Goal: Transaction & Acquisition: Purchase product/service

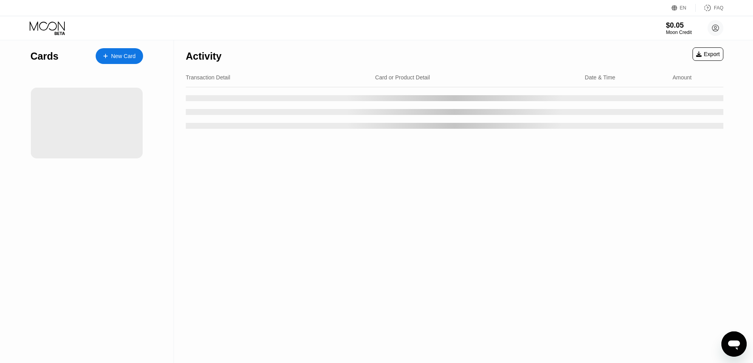
click at [215, 42] on div "Activity" at bounding box center [204, 54] width 36 height 28
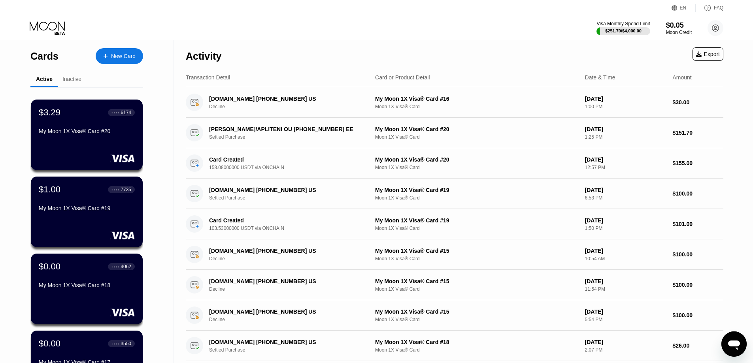
click at [128, 61] on div "New Card" at bounding box center [119, 56] width 47 height 16
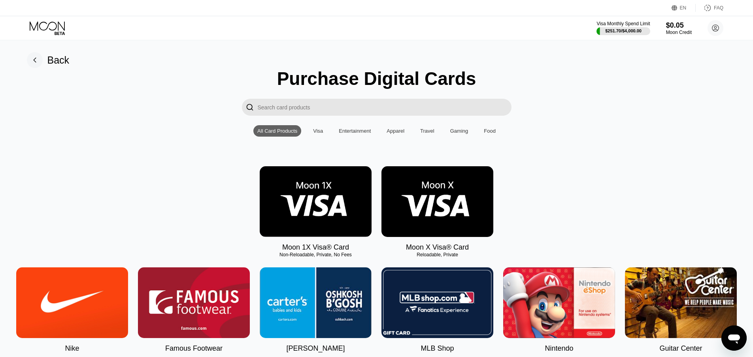
click at [330, 225] on img at bounding box center [316, 201] width 112 height 71
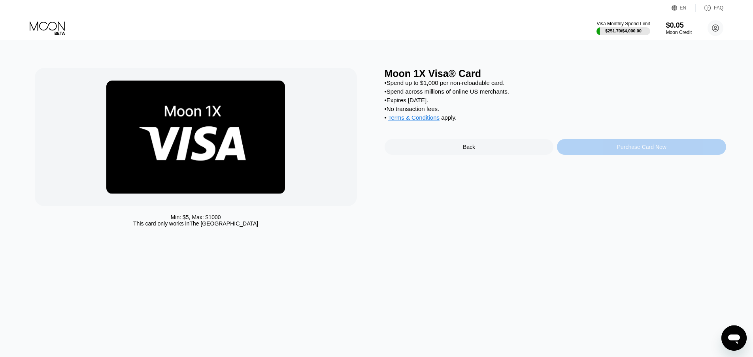
click at [591, 153] on div "Purchase Card Now" at bounding box center [641, 147] width 169 height 16
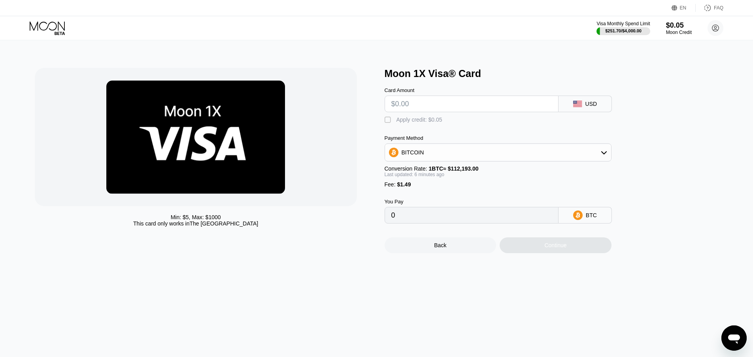
click at [454, 110] on input "text" at bounding box center [471, 104] width 161 height 16
type input "$3"
type input "0.00004000"
type input "$30"
type input "0.00028052"
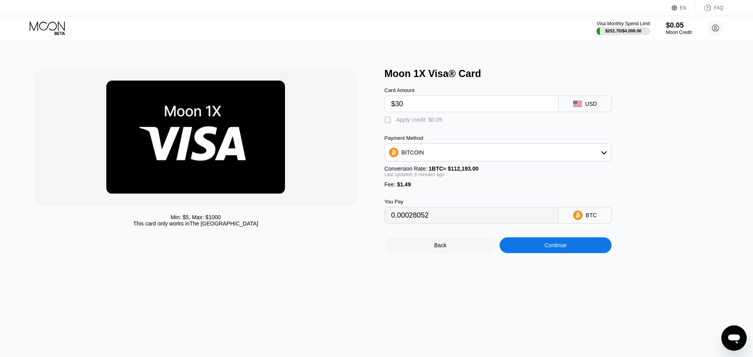
type input "$30"
click at [449, 154] on div "BITCOIN" at bounding box center [498, 153] width 226 height 16
click at [444, 192] on div "USDT on TRON" at bounding box center [502, 192] width 205 height 6
type input "31.81"
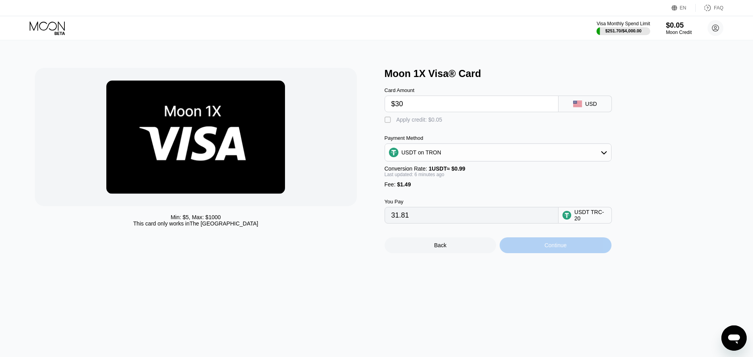
click at [552, 249] on div "Continue" at bounding box center [555, 245] width 22 height 6
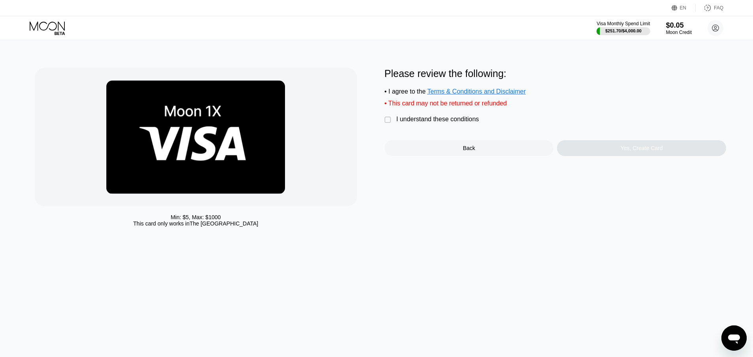
click at [431, 123] on div "I understand these conditions" at bounding box center [438, 119] width 83 height 7
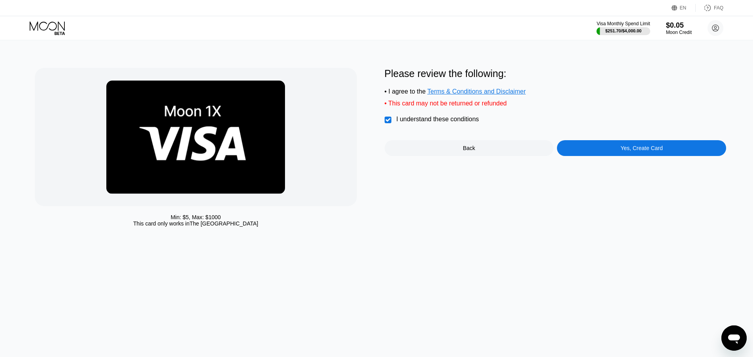
click at [622, 156] on div "Yes, Create Card" at bounding box center [641, 148] width 169 height 16
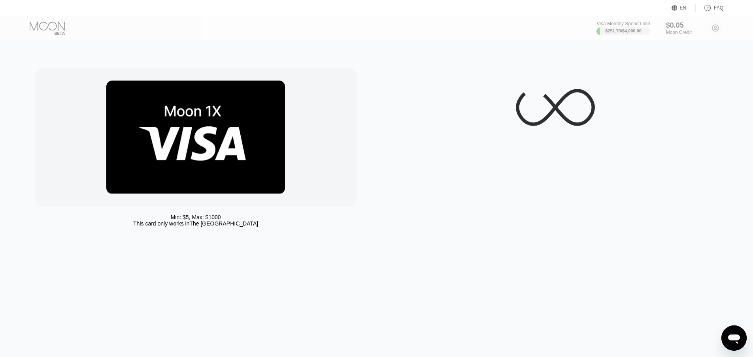
drag, startPoint x: 144, startPoint y: 65, endPoint x: 180, endPoint y: 84, distance: 41.6
click at [144, 65] on div "Min: $ 5 , Max: $ 1000 This card only works in The United States" at bounding box center [376, 198] width 759 height 317
click at [105, 93] on div at bounding box center [196, 137] width 322 height 138
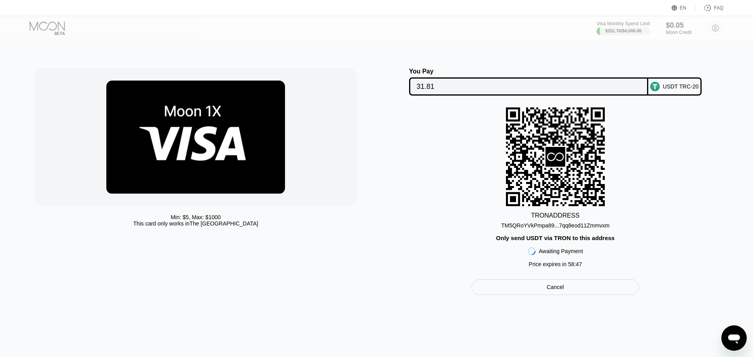
click at [451, 88] on input "31.81" at bounding box center [529, 87] width 224 height 16
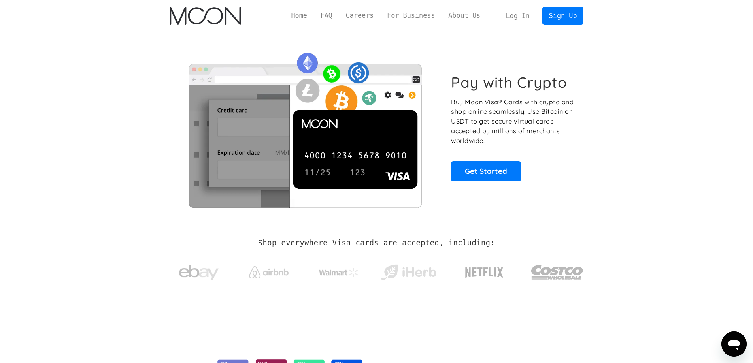
click at [522, 15] on link "Log In" at bounding box center [517, 15] width 37 height 17
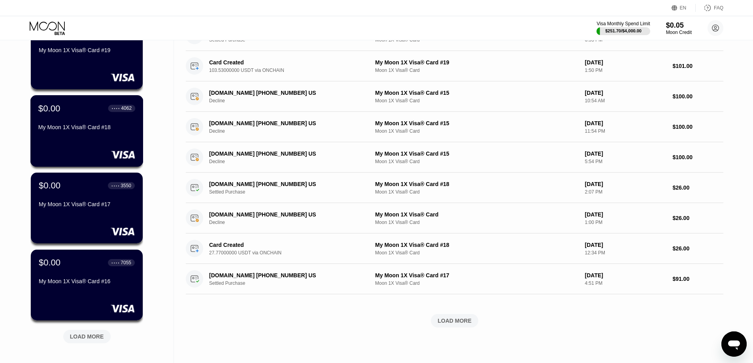
scroll to position [281, 0]
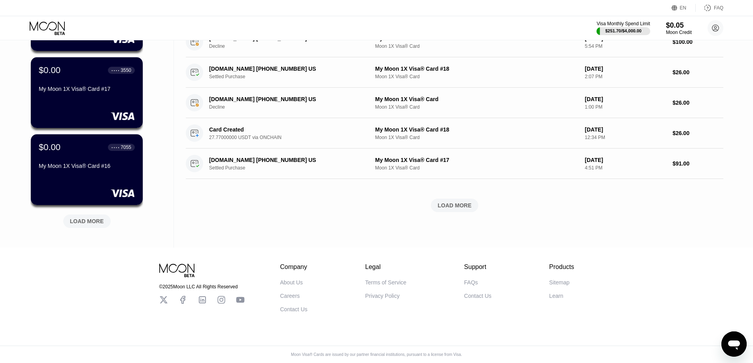
click at [95, 218] on div "LOAD MORE" at bounding box center [87, 221] width 34 height 7
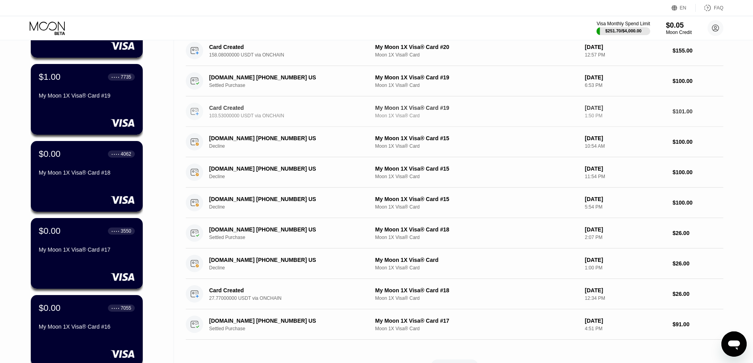
scroll to position [0, 0]
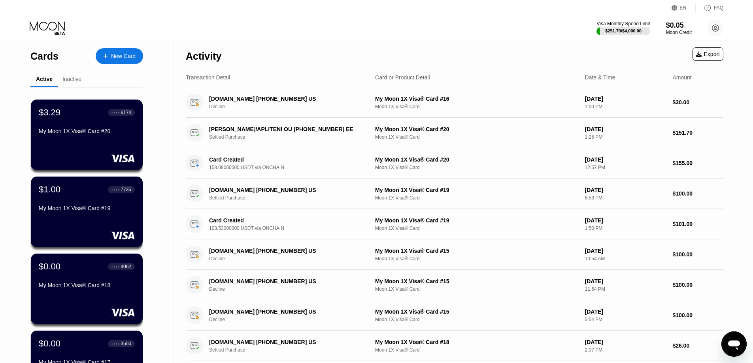
click at [69, 81] on div "Inactive" at bounding box center [71, 79] width 19 height 6
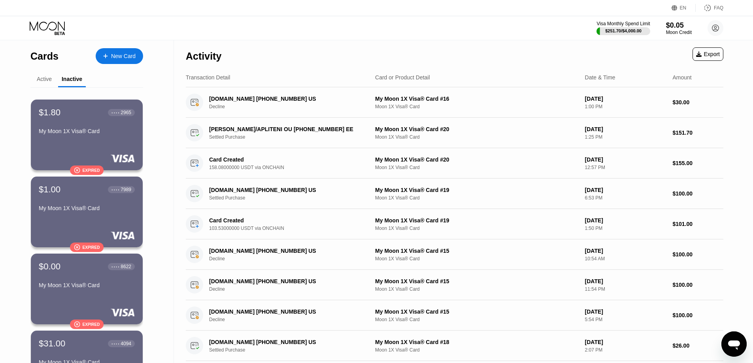
click at [49, 81] on div "Active" at bounding box center [44, 79] width 15 height 6
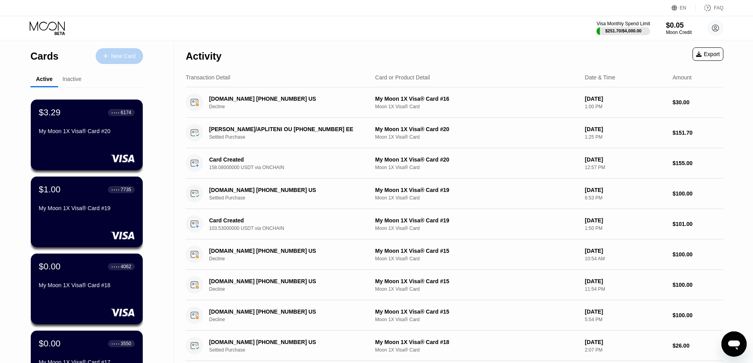
click at [120, 55] on div "New Card" at bounding box center [123, 56] width 25 height 7
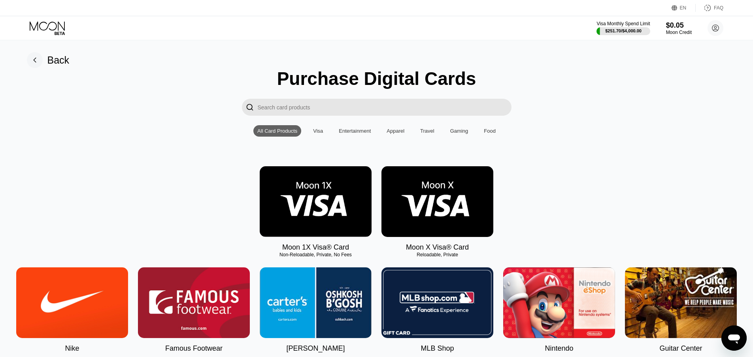
click at [340, 202] on img at bounding box center [316, 201] width 112 height 71
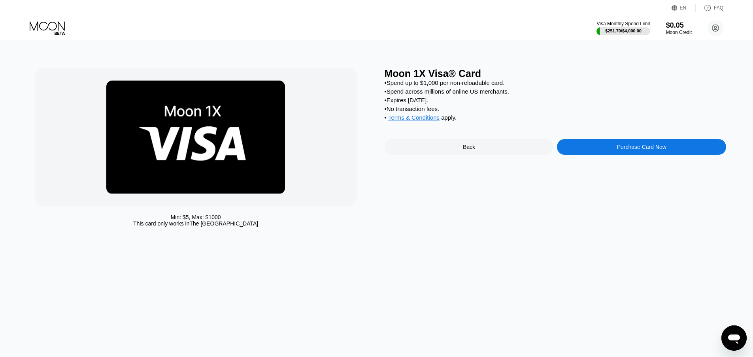
click at [590, 154] on div "Purchase Card Now" at bounding box center [641, 147] width 169 height 16
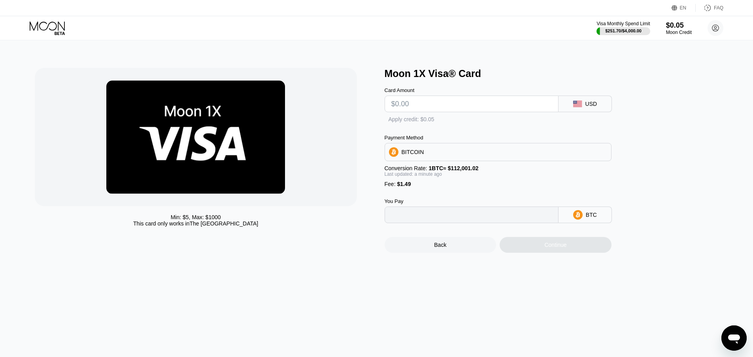
type input "0"
click at [424, 112] on input "text" at bounding box center [471, 104] width 161 height 16
type input "$3"
type input "0.00004009"
type input "$30"
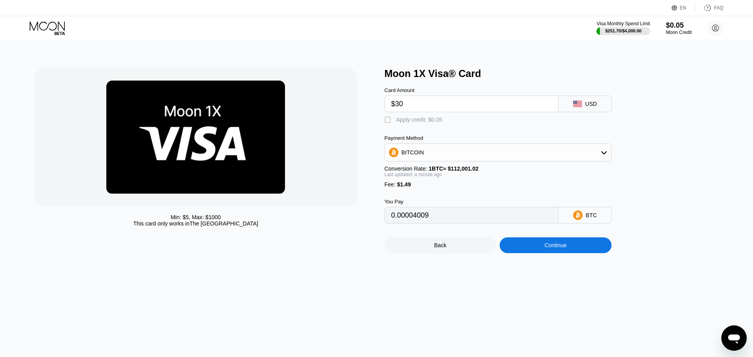
type input "0.00028116"
type input "$30"
click at [417, 156] on div "BITCOIN" at bounding box center [413, 152] width 23 height 6
click at [434, 195] on span "USDT on TRON" at bounding box center [424, 192] width 40 height 6
type input "31.81"
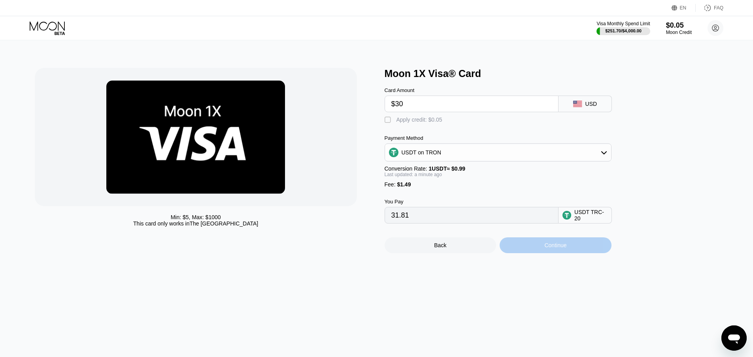
click at [530, 251] on div "Continue" at bounding box center [556, 246] width 112 height 16
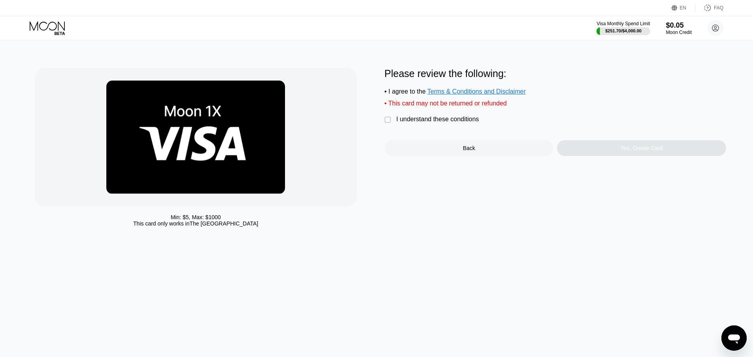
click at [420, 123] on div "I understand these conditions" at bounding box center [438, 119] width 83 height 7
click at [582, 154] on div "Yes, Create Card" at bounding box center [641, 148] width 169 height 16
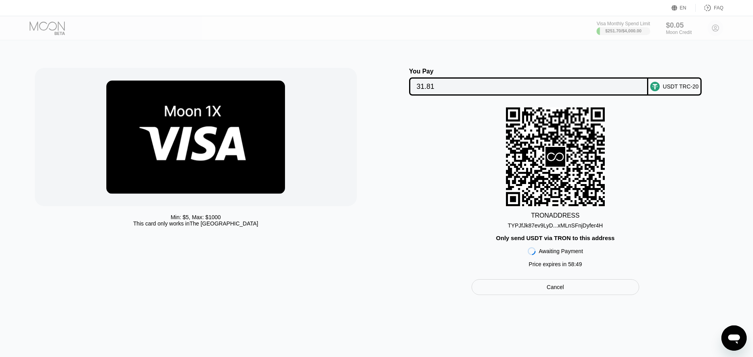
drag, startPoint x: 427, startPoint y: 83, endPoint x: 282, endPoint y: 9, distance: 162.5
click at [427, 83] on input "31.81" at bounding box center [529, 87] width 224 height 16
drag, startPoint x: 656, startPoint y: 182, endPoint x: 637, endPoint y: 28, distance: 155.4
click at [656, 182] on div "TRON ADDRESS TYPJfJk87ev9LyD...xMLnSFnjDyfer4H Only send USDT via TRON to this …" at bounding box center [556, 190] width 342 height 164
click at [449, 86] on input "31.81" at bounding box center [529, 87] width 224 height 16
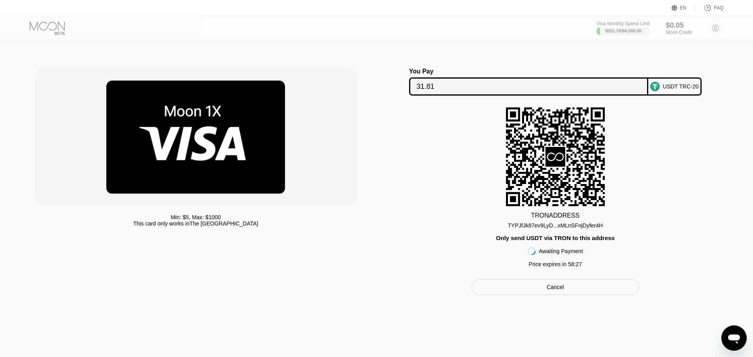
click at [433, 85] on input "31.81" at bounding box center [529, 87] width 224 height 16
click at [427, 90] on input "31.81" at bounding box center [529, 87] width 224 height 16
click at [548, 229] on div "TYPJfJk87ev9LyD...xMLnSFnjDyfer4H" at bounding box center [555, 226] width 95 height 6
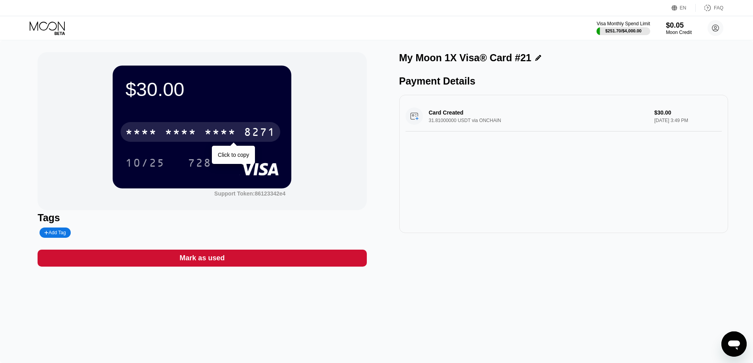
click at [192, 137] on div "* * * *" at bounding box center [181, 133] width 32 height 13
click at [225, 134] on div "2211" at bounding box center [220, 133] width 32 height 13
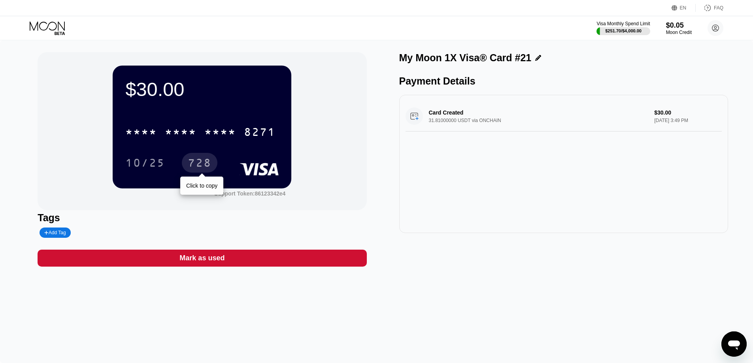
click at [202, 166] on div "728" at bounding box center [200, 164] width 24 height 13
